Goal: Task Accomplishment & Management: Manage account settings

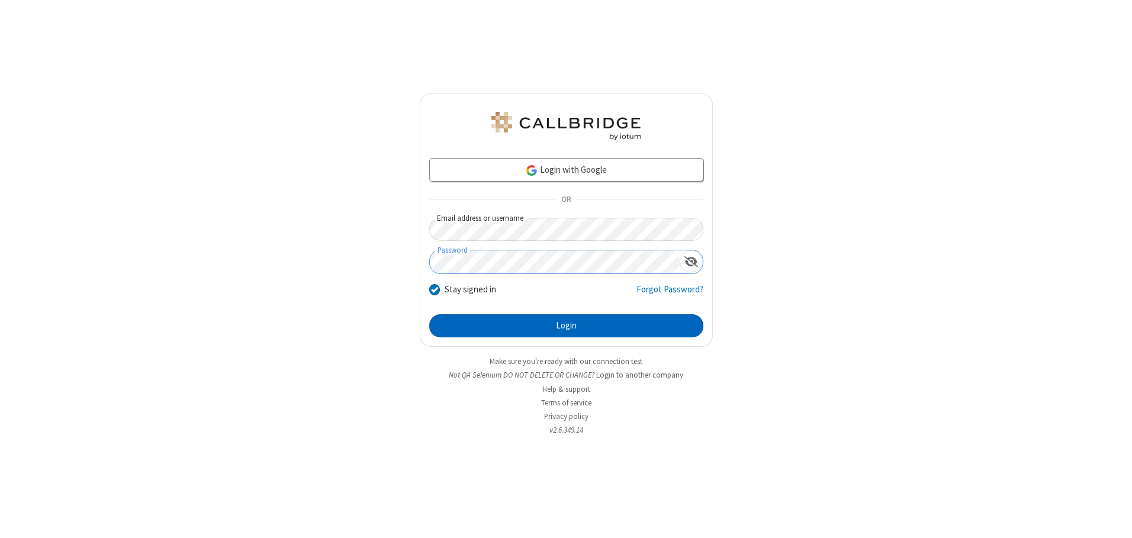
click at [566, 326] on button "Login" at bounding box center [566, 326] width 274 height 24
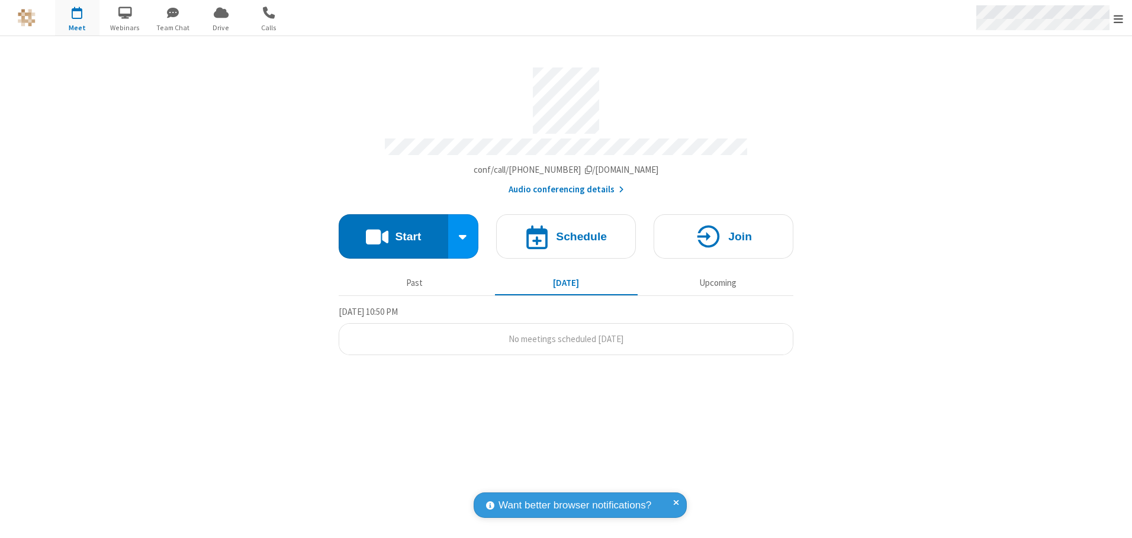
click at [1118, 18] on span "Open menu" at bounding box center [1118, 19] width 9 height 12
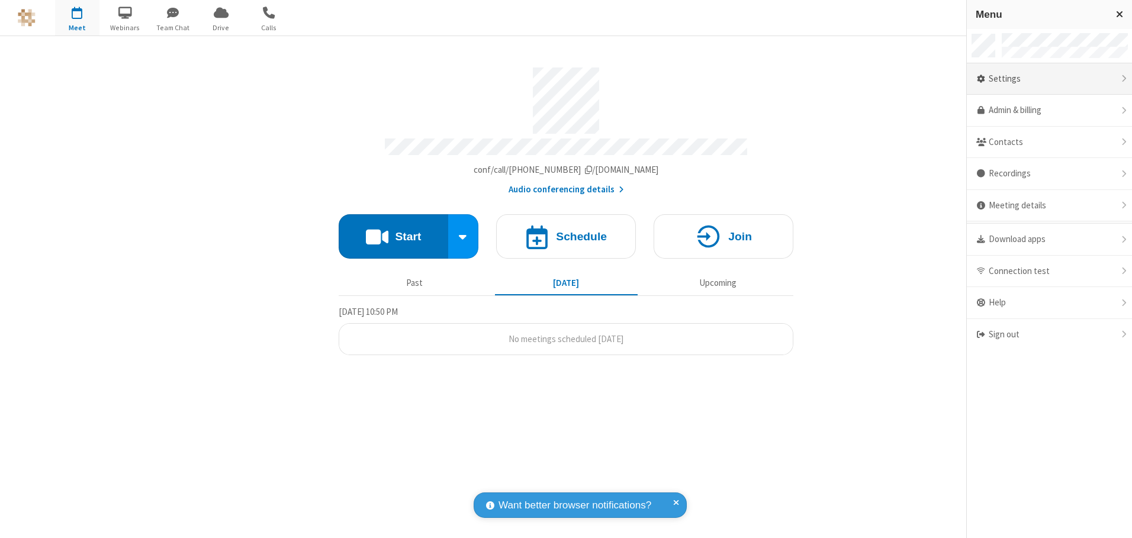
click at [1049, 79] on div "Settings" at bounding box center [1049, 79] width 165 height 32
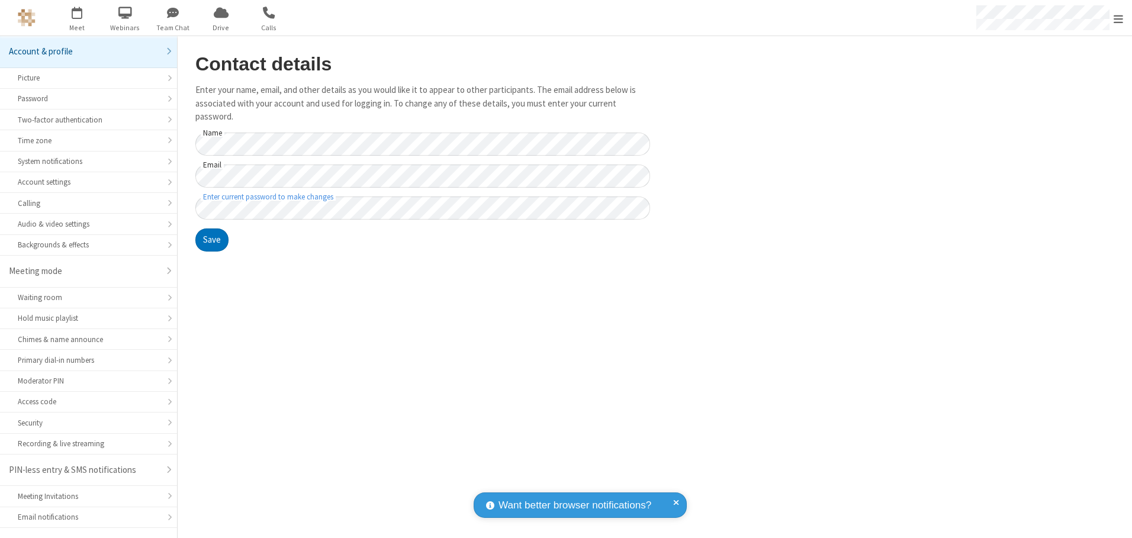
scroll to position [21, 0]
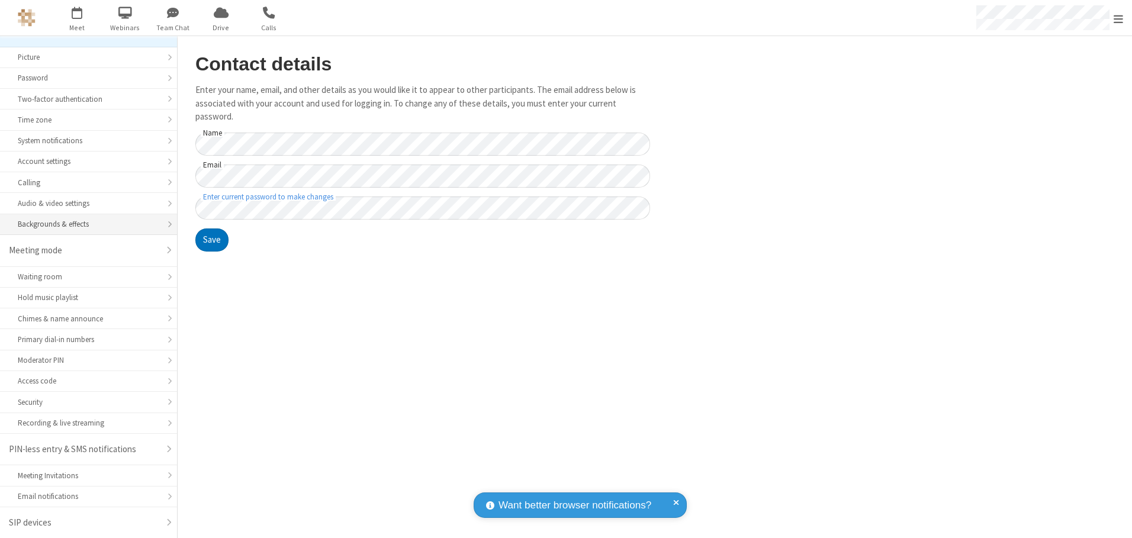
click at [84, 224] on div "Backgrounds & effects" at bounding box center [89, 223] width 142 height 11
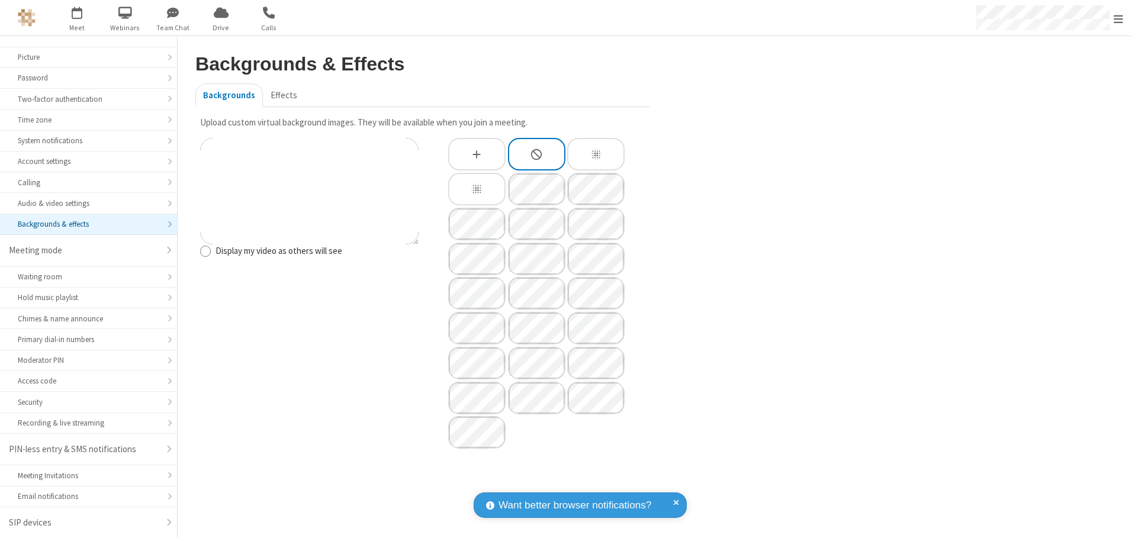
type input "C:\fakepath\virtual_background_test.jpg"
